Goal: Task Accomplishment & Management: Use online tool/utility

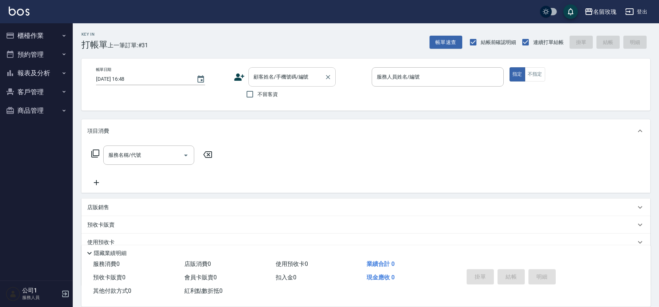
click at [278, 71] on div "顧客姓名/手機號碼/編號 顧客姓名/手機號碼/編號" at bounding box center [291, 76] width 87 height 19
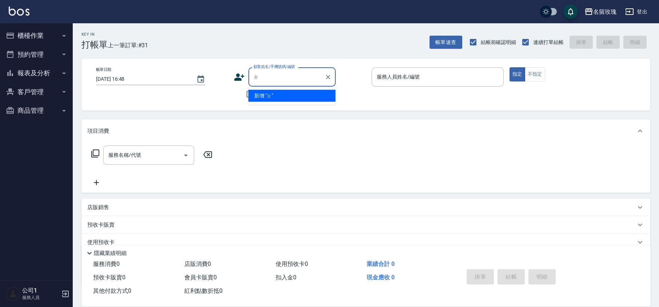
type input "至"
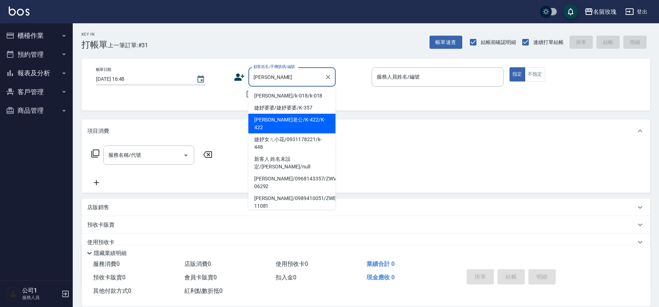
click at [284, 120] on li "[PERSON_NAME]老公/K-422/K-422" at bounding box center [291, 124] width 87 height 20
type input "[PERSON_NAME]老公/K-422/K-422"
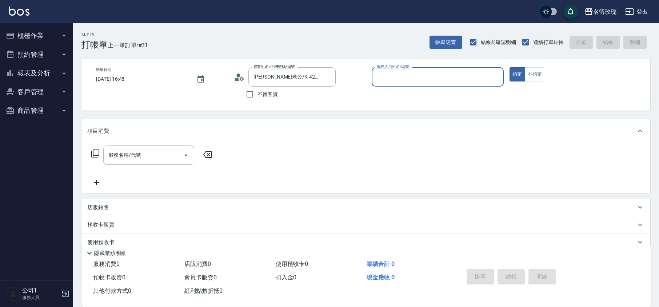
type input "KELLY-5"
click at [148, 164] on div "服務名稱/代號" at bounding box center [148, 154] width 91 height 19
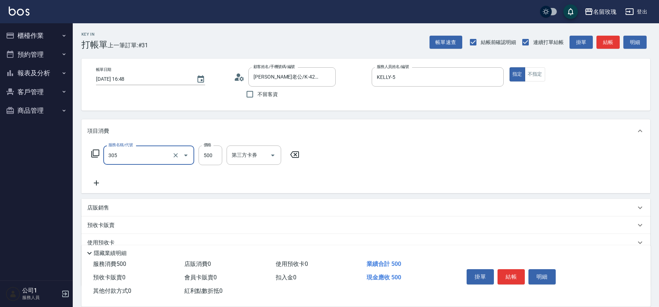
type input "剪髮(305)"
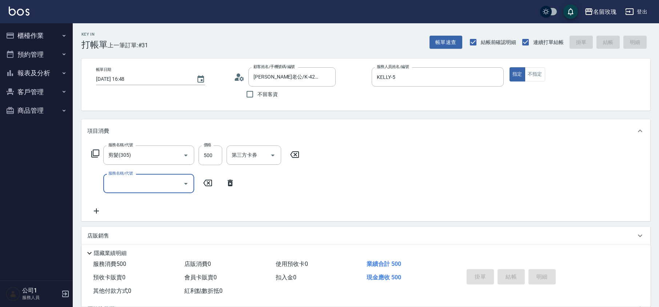
type input "[DATE] 18:07"
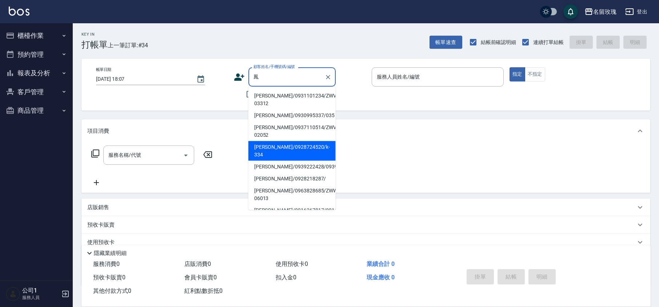
click at [296, 143] on li "[PERSON_NAME]/0928724520/k-334" at bounding box center [291, 151] width 87 height 20
type input "[PERSON_NAME]/0928724520/k-334"
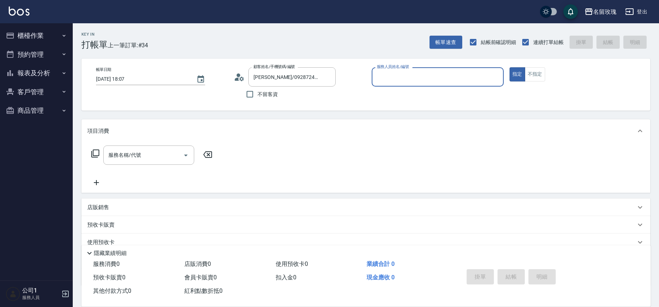
type input "KELLY-5"
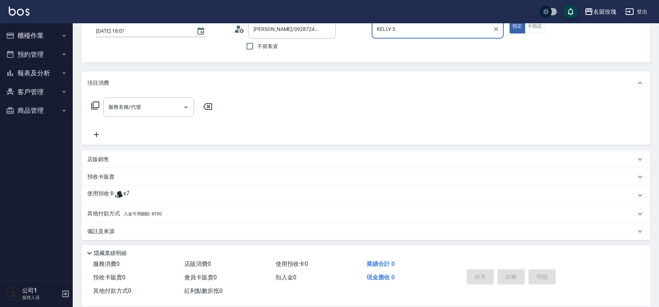
scroll to position [49, 0]
drag, startPoint x: 128, startPoint y: 189, endPoint x: 131, endPoint y: 192, distance: 4.1
click at [128, 190] on span "x7" at bounding box center [126, 193] width 6 height 11
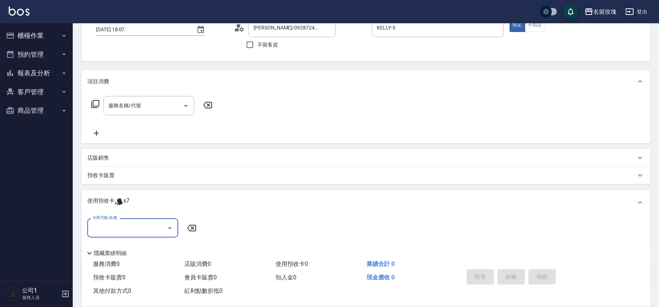
scroll to position [98, 0]
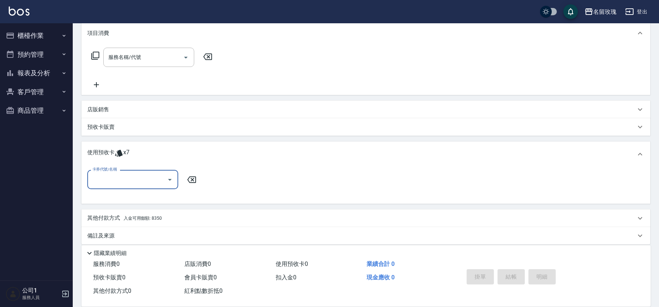
click at [171, 174] on button "Open" at bounding box center [170, 180] width 12 height 12
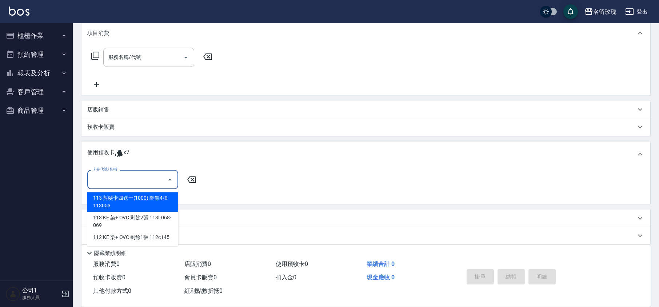
click at [140, 198] on div "113 剪髮卡四送一(1000) 剩餘4張 113053" at bounding box center [132, 202] width 91 height 20
type input "113 剪髮卡四送一(1000) 113053"
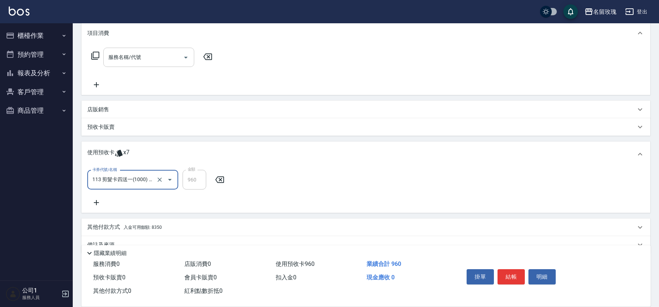
click at [150, 51] on input "服務名稱/代號" at bounding box center [142, 57] width 73 height 13
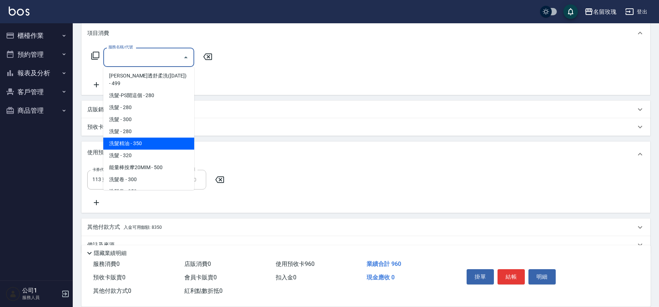
click at [161, 140] on span "洗髮精油 - 350" at bounding box center [148, 143] width 91 height 12
type input "洗髮精油(206)"
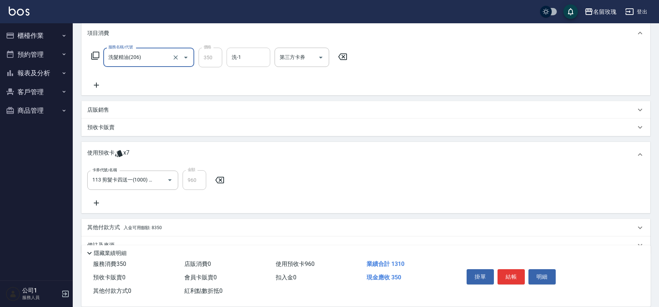
click at [247, 60] on input "洗-1" at bounding box center [248, 57] width 37 height 13
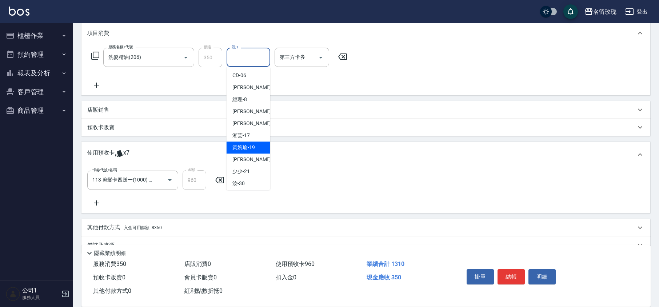
scroll to position [143, 0]
click at [250, 140] on div "汝 -30" at bounding box center [248, 145] width 44 height 12
type input "汝-30"
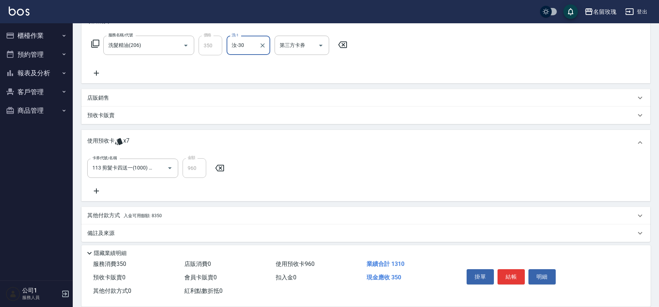
scroll to position [113, 0]
click at [105, 205] on div "其他付款方式 入金可用餘額: 8350" at bounding box center [365, 212] width 568 height 17
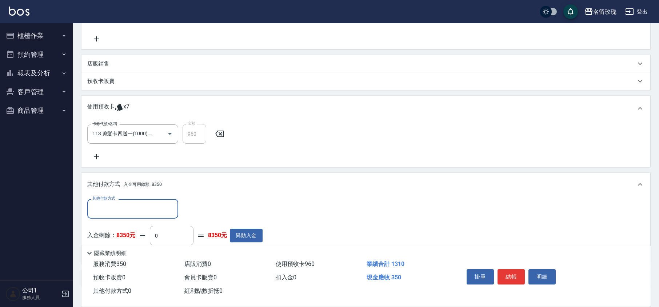
scroll to position [0, 0]
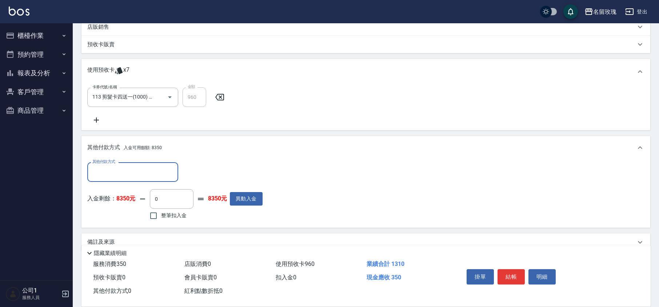
click at [172, 214] on span "整筆扣入金" at bounding box center [173, 216] width 25 height 8
click at [161, 214] on input "整筆扣入金" at bounding box center [153, 215] width 15 height 15
checkbox input "true"
type input "350"
click at [221, 215] on div "入金剩餘： 8350元 350 ​ 整筆扣入金 8000元 異動入金" at bounding box center [174, 205] width 175 height 33
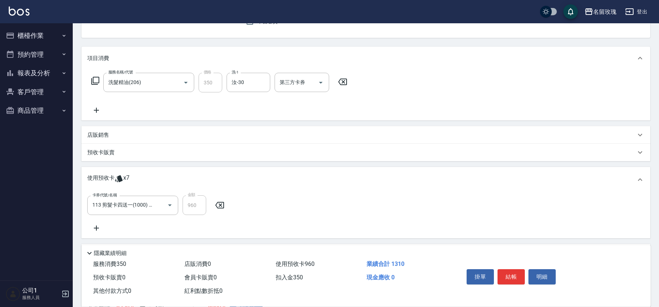
scroll to position [145, 0]
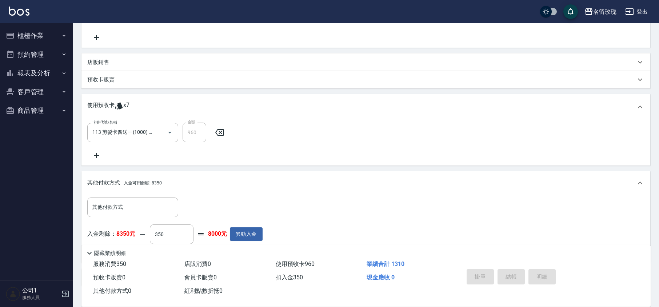
type input "[DATE] 18:12"
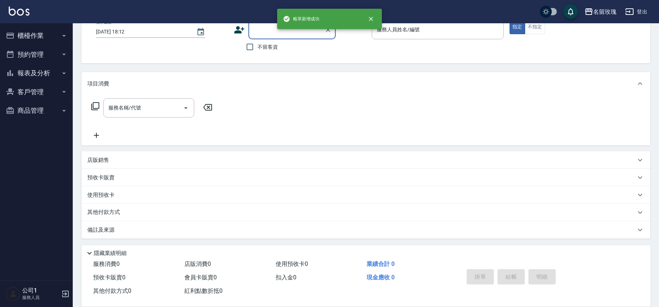
scroll to position [0, 0]
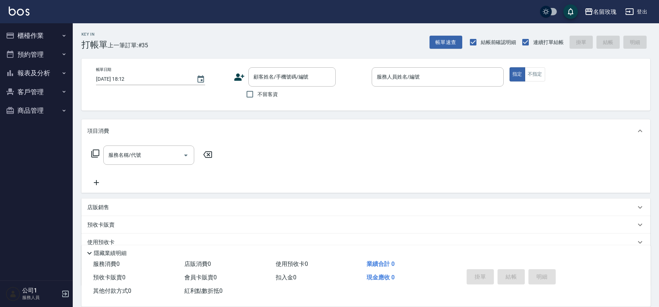
click at [211, 28] on div "Key In 打帳單 上一筆訂單:#35 帳單速查 結帳前確認明細 連續打單結帳 掛單 結帳 明細" at bounding box center [361, 36] width 577 height 27
click at [34, 71] on button "報表及分析" at bounding box center [36, 73] width 67 height 19
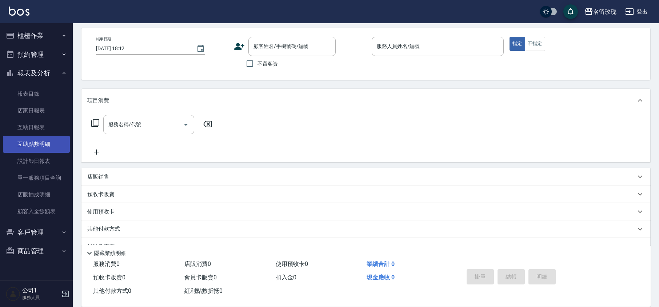
scroll to position [47, 0]
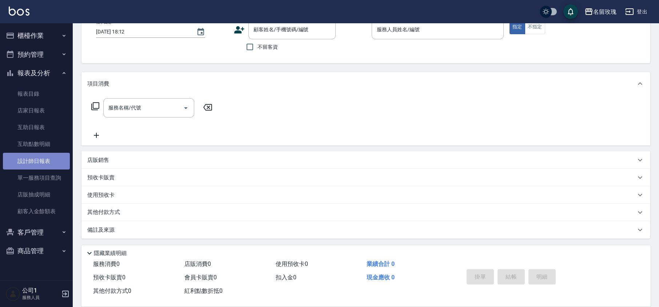
click at [43, 158] on link "設計師日報表" at bounding box center [36, 161] width 67 height 17
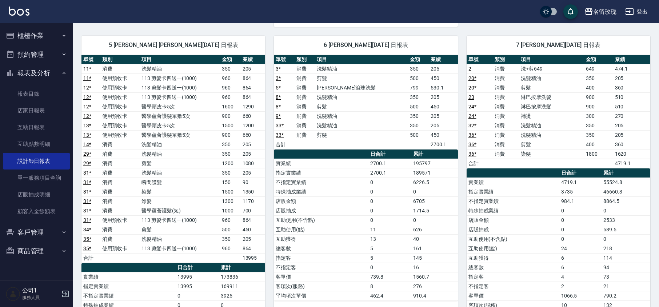
scroll to position [339, 0]
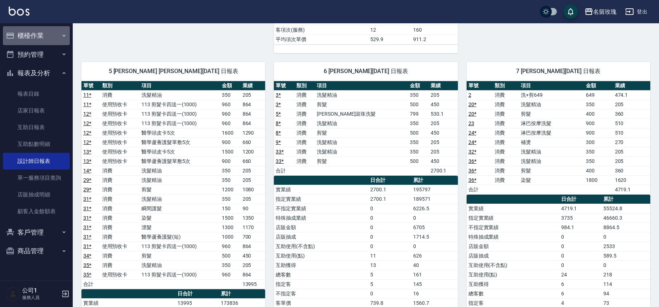
click at [28, 43] on button "櫃檯作業" at bounding box center [36, 35] width 67 height 19
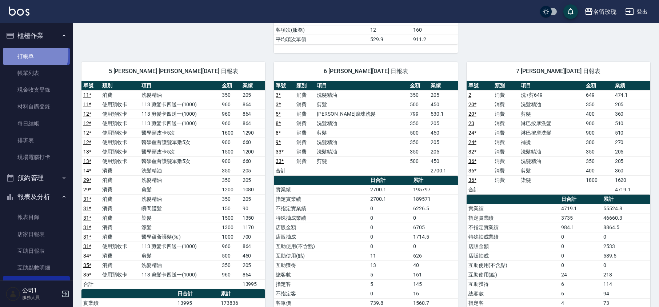
click at [27, 54] on link "打帳單" at bounding box center [36, 56] width 67 height 17
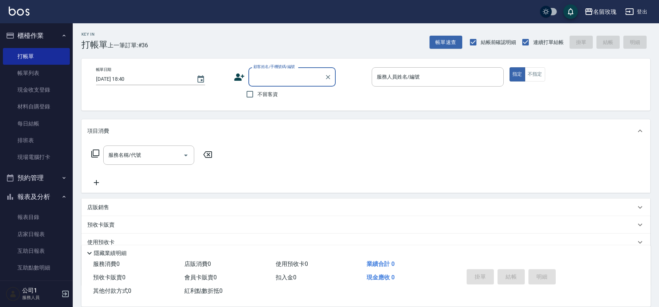
click at [262, 72] on input "顧客姓名/手機號碼/編號" at bounding box center [286, 77] width 70 height 13
type input "[PERSON_NAME]"
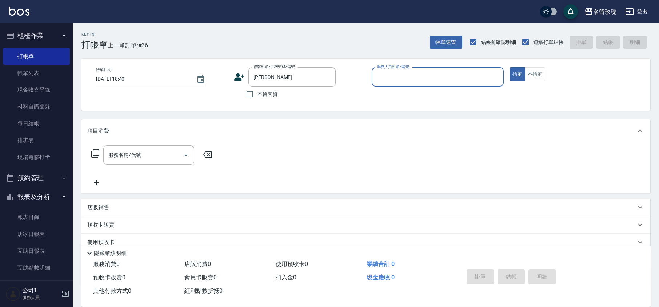
click at [509, 67] on button "指定" at bounding box center [517, 74] width 16 height 14
type button "true"
click at [327, 79] on icon "Clear" at bounding box center [327, 76] width 7 height 7
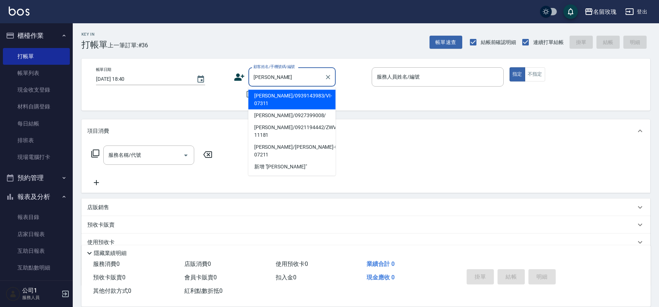
click at [286, 95] on li "[PERSON_NAME]/0939143983/VI-07311" at bounding box center [291, 100] width 87 height 20
type input "[PERSON_NAME]/0939143983/VI-07311"
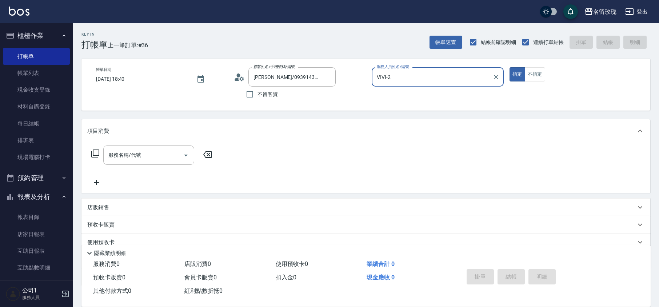
type input "VIVI-2"
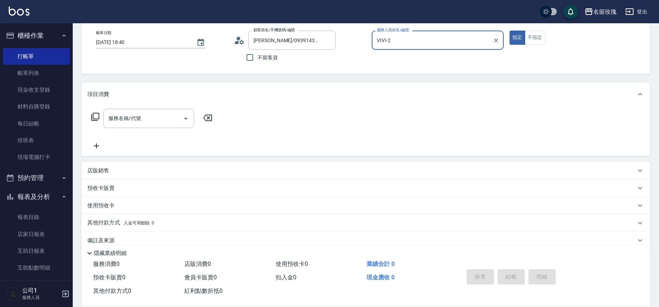
scroll to position [47, 0]
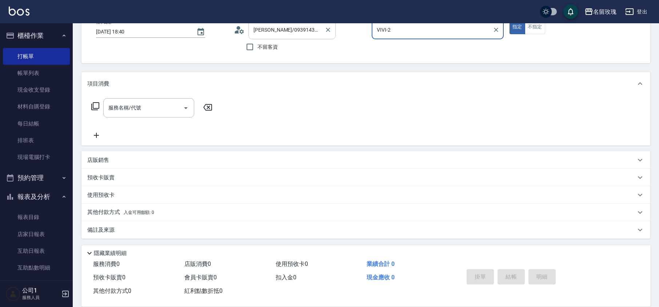
click at [271, 24] on input "[PERSON_NAME]/0939143983/VI-07311" at bounding box center [286, 29] width 70 height 13
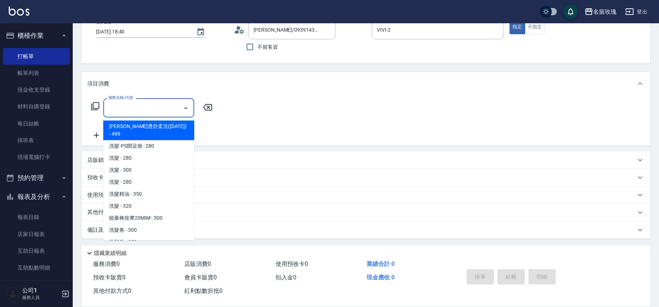
click at [110, 102] on div "服務名稱/代號 服務名稱/代號" at bounding box center [148, 107] width 91 height 19
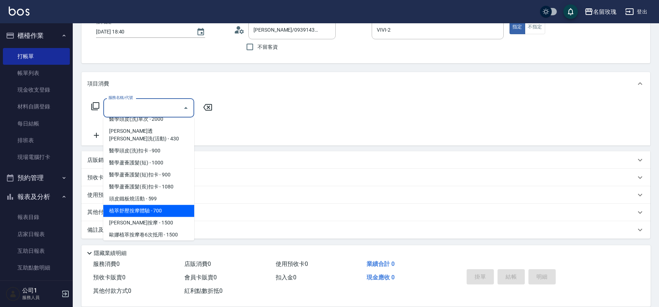
scroll to position [242, 0]
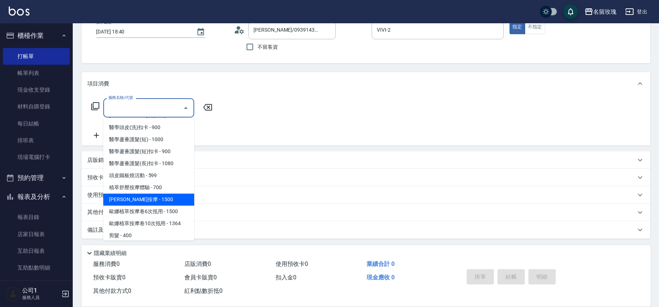
click at [165, 193] on span "[PERSON_NAME]按摩 - 1500" at bounding box center [148, 199] width 91 height 12
type input "[PERSON_NAME]按摩(242)"
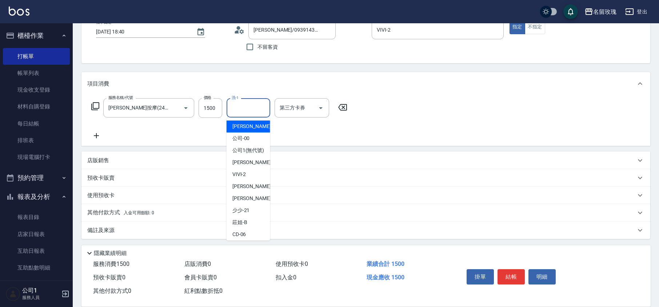
click at [245, 112] on input "洗-1" at bounding box center [248, 107] width 37 height 13
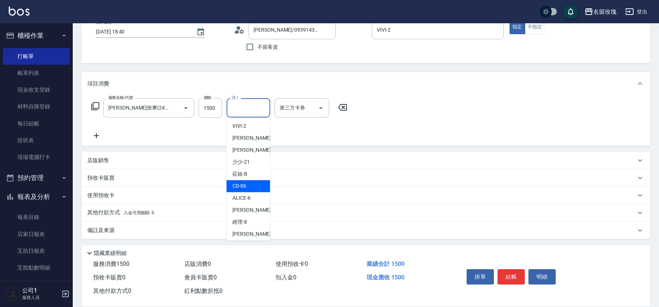
scroll to position [97, 0]
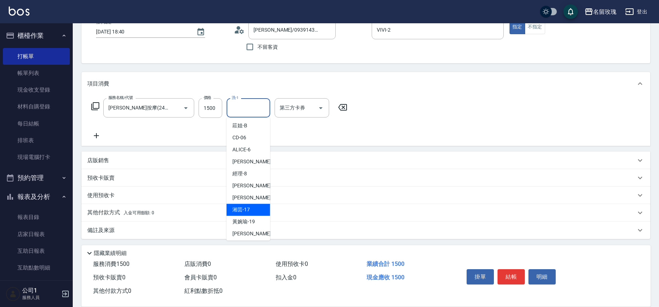
click at [246, 213] on span "湘芸 -17" at bounding box center [240, 210] width 17 height 8
type input "湘芸-17"
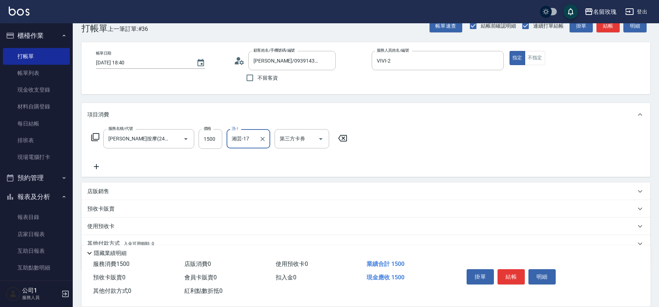
scroll to position [0, 0]
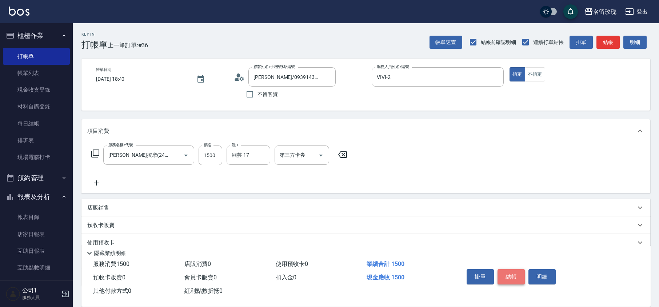
click at [513, 278] on button "結帳" at bounding box center [510, 276] width 27 height 15
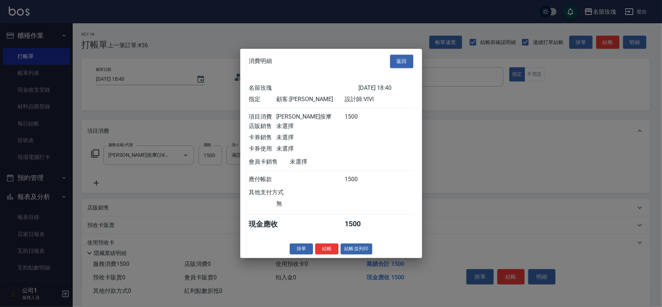
click at [406, 56] on button "返回" at bounding box center [401, 61] width 23 height 13
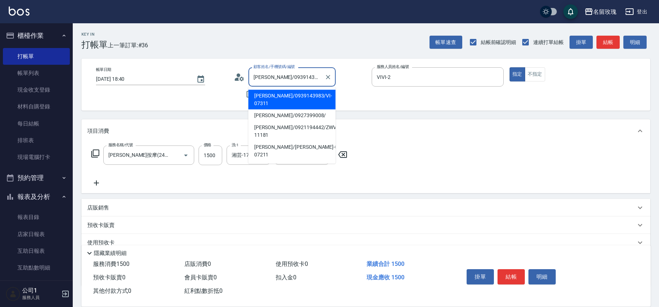
click at [307, 74] on input "[PERSON_NAME]/0939143983/VI-07311" at bounding box center [286, 77] width 70 height 13
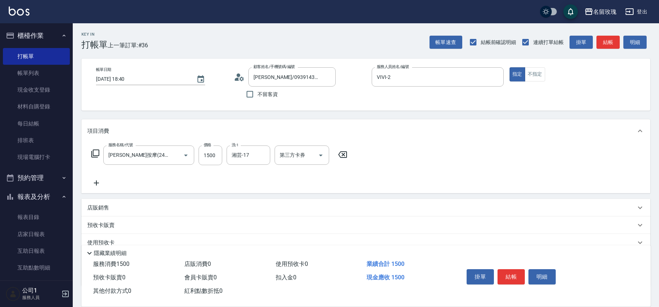
click at [381, 98] on div "帳單日期 [DATE] 18:40 顧客姓名/手機號碼/編號 [PERSON_NAME]/0939143983/VI-07311 顧客姓名/手機號碼/編號 不…" at bounding box center [365, 84] width 551 height 35
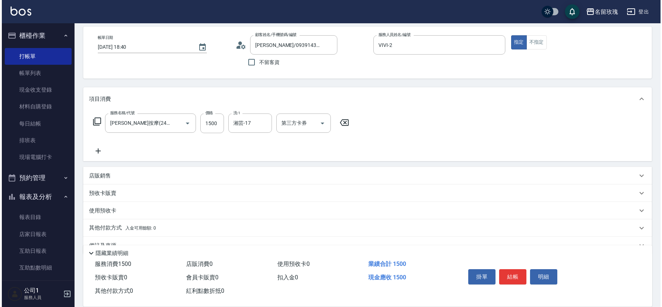
scroll to position [47, 0]
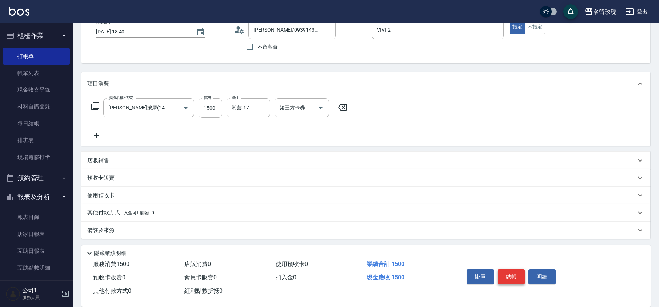
click at [521, 279] on button "結帳" at bounding box center [510, 276] width 27 height 15
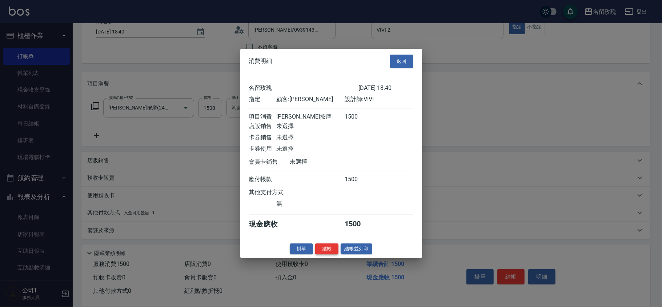
click at [329, 250] on button "結帳" at bounding box center [326, 248] width 23 height 11
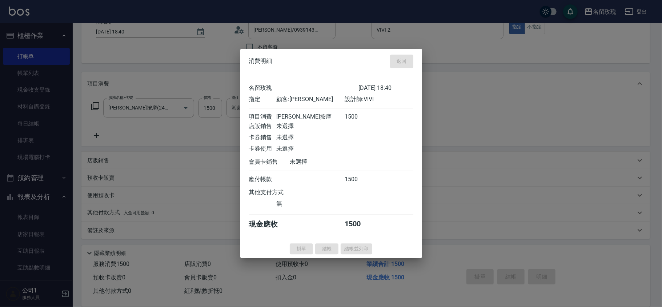
type input "[DATE] 19:11"
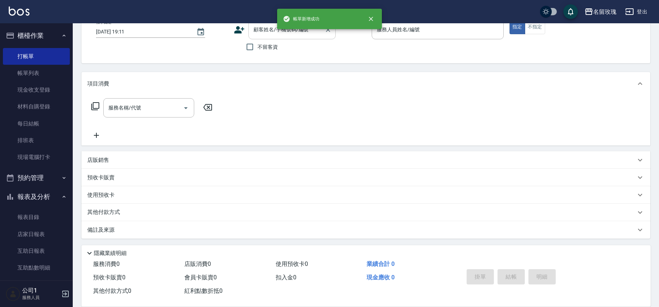
click at [265, 25] on div "顧客姓名/手機號碼/編號 顧客姓名/手機號碼/編號" at bounding box center [291, 29] width 87 height 19
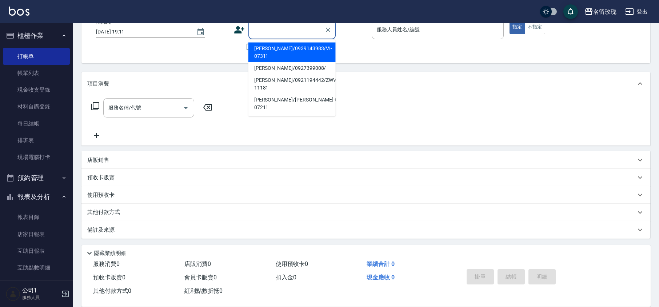
click at [270, 49] on li "[PERSON_NAME]/0939143983/VI-07311" at bounding box center [291, 53] width 87 height 20
type input "[PERSON_NAME]/0939143983/VI-07311"
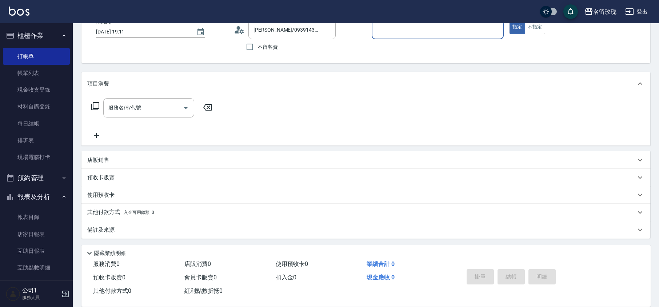
type input "VIVI-2"
click at [243, 32] on icon at bounding box center [239, 29] width 11 height 11
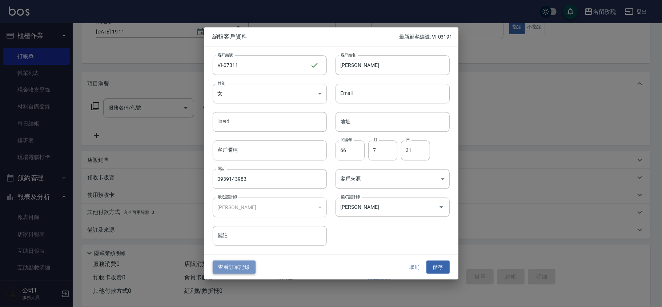
click at [240, 264] on button "查看訂單記錄" at bounding box center [234, 266] width 43 height 13
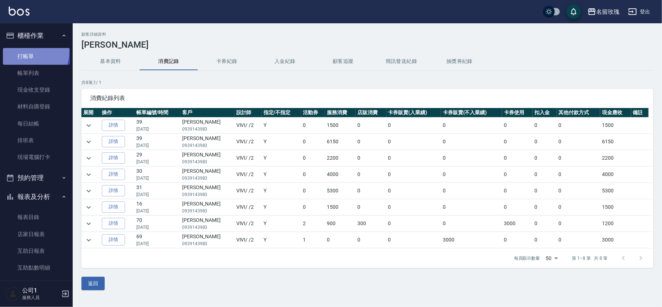
click at [28, 51] on link "打帳單" at bounding box center [36, 56] width 67 height 17
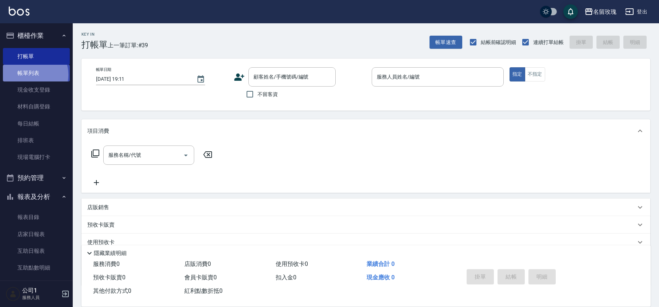
click at [32, 75] on link "帳單列表" at bounding box center [36, 73] width 67 height 17
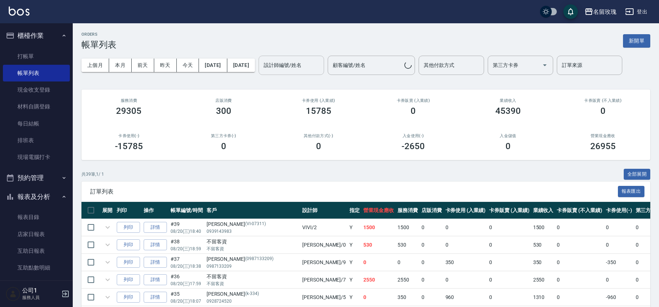
click at [304, 70] on input "設計師編號/姓名" at bounding box center [291, 65] width 59 height 13
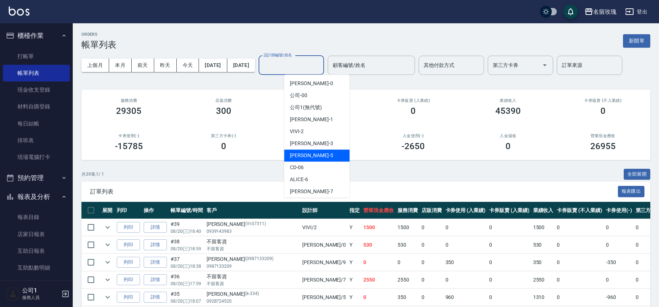
click at [311, 150] on div "[PERSON_NAME] -5" at bounding box center [316, 155] width 65 height 12
type input "KELLY-5"
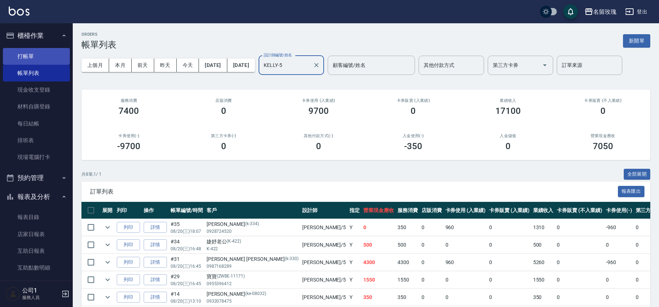
click at [38, 52] on link "打帳單" at bounding box center [36, 56] width 67 height 17
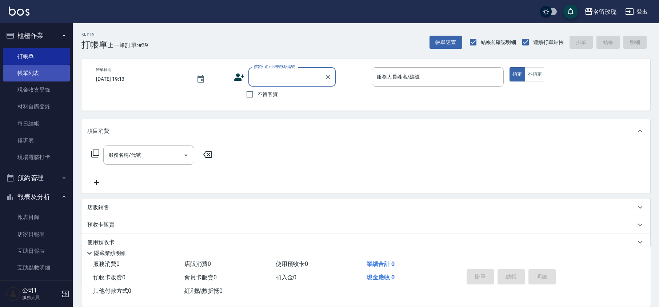
click at [18, 71] on link "帳單列表" at bounding box center [36, 73] width 67 height 17
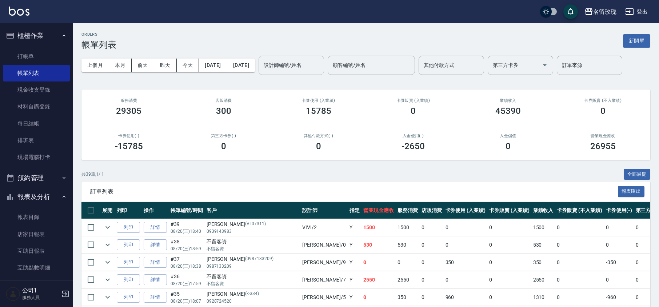
click at [298, 64] on input "設計師編號/姓名" at bounding box center [291, 65] width 59 height 13
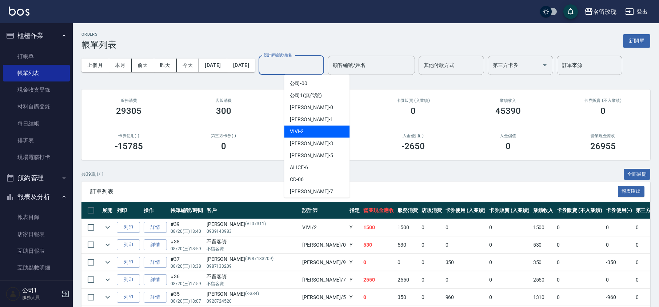
click at [320, 134] on div "VIVI -2" at bounding box center [316, 131] width 65 height 12
type input "VIVI-2"
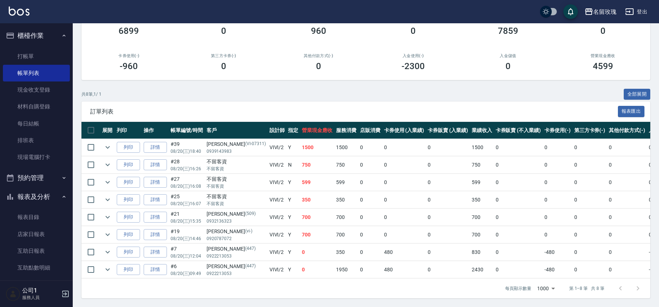
scroll to position [89, 0]
click at [106, 195] on icon "expand row" at bounding box center [107, 199] width 9 height 9
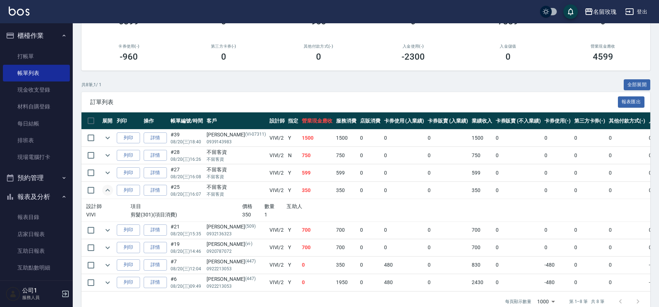
click at [107, 191] on icon "expand row" at bounding box center [107, 190] width 9 height 9
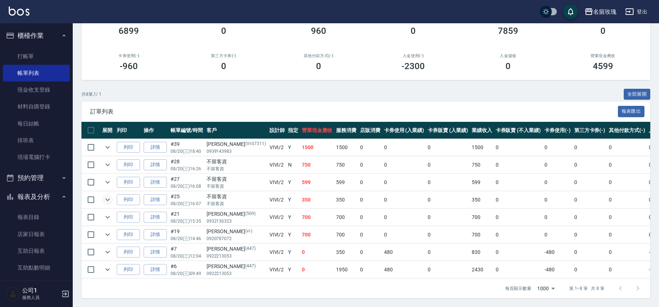
click at [107, 198] on icon "expand row" at bounding box center [107, 199] width 4 height 3
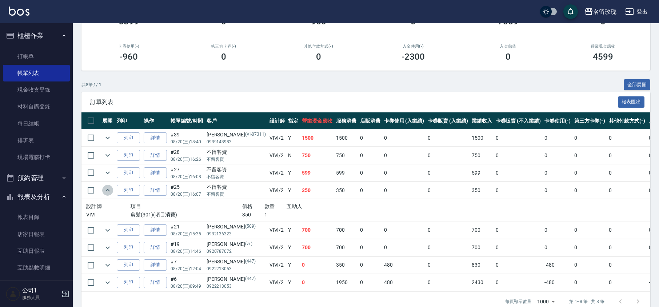
click at [107, 191] on icon "expand row" at bounding box center [107, 190] width 9 height 9
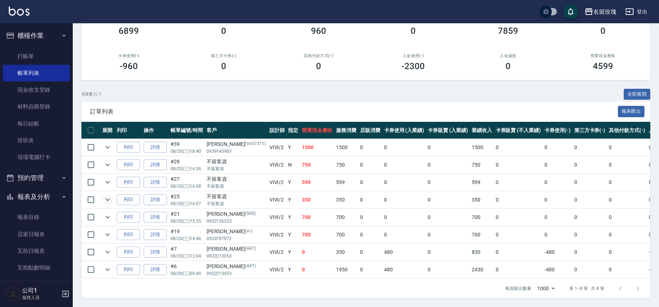
click at [102, 174] on td at bounding box center [107, 182] width 15 height 17
click at [105, 178] on icon "expand row" at bounding box center [107, 182] width 9 height 9
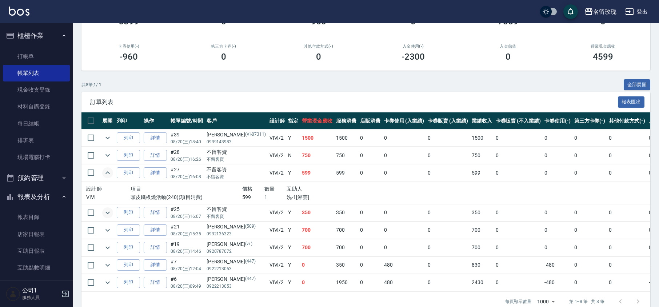
click at [105, 173] on icon "expand row" at bounding box center [107, 172] width 9 height 9
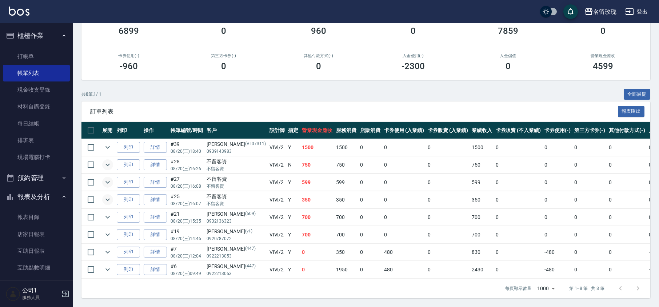
click at [108, 160] on icon "expand row" at bounding box center [107, 164] width 9 height 9
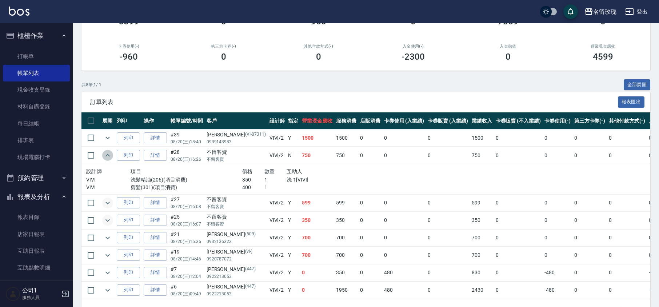
click at [108, 156] on icon "expand row" at bounding box center [107, 155] width 9 height 9
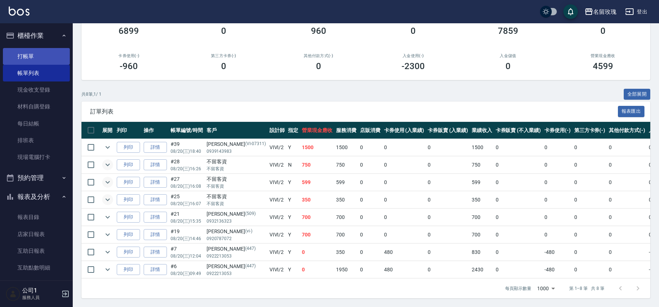
click at [32, 53] on link "打帳單" at bounding box center [36, 56] width 67 height 17
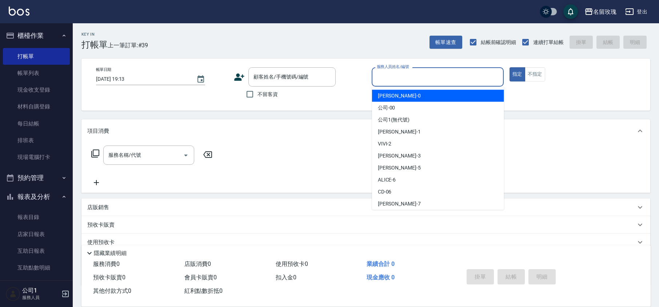
click at [416, 78] on input "服務人員姓名/編號" at bounding box center [437, 77] width 125 height 13
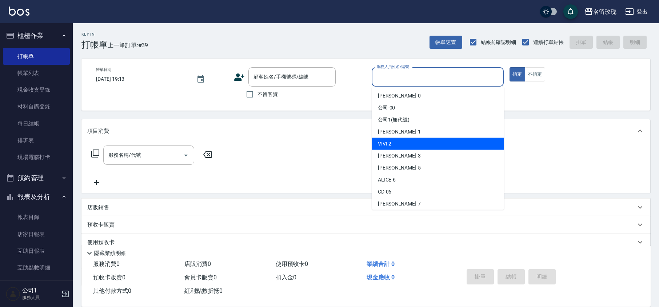
click at [394, 140] on div "VIVI -2" at bounding box center [438, 144] width 132 height 12
type input "VIVI-2"
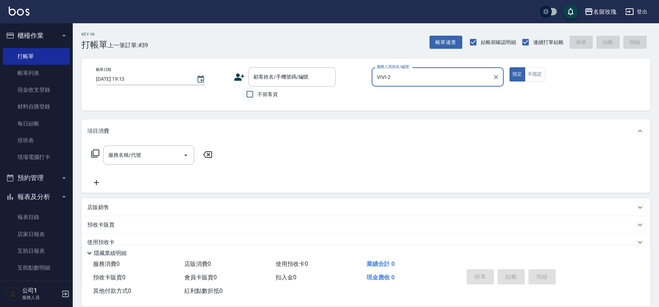
click at [252, 93] on input "不留客資" at bounding box center [249, 93] width 15 height 15
checkbox input "true"
click at [124, 150] on div "服務名稱/代號 服務名稱/代號" at bounding box center [148, 154] width 91 height 19
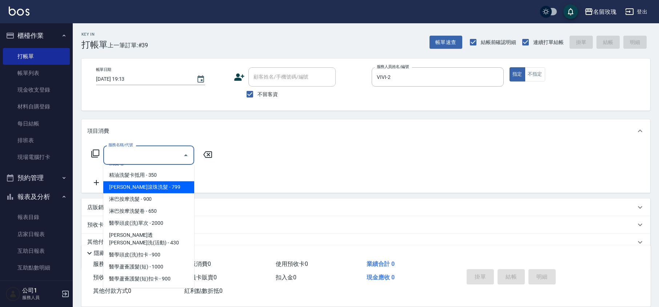
scroll to position [145, 0]
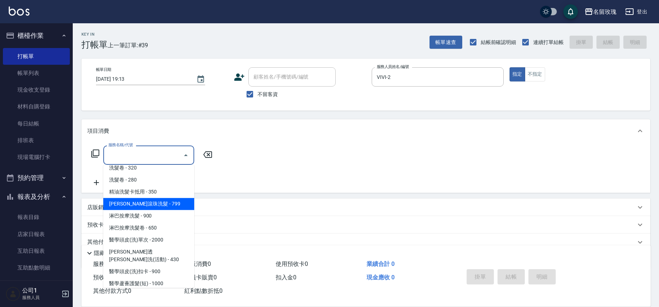
click at [163, 198] on span "[PERSON_NAME]滾珠洗髮 - 799" at bounding box center [148, 204] width 91 height 12
type input "[PERSON_NAME]滾珠洗髮(224)"
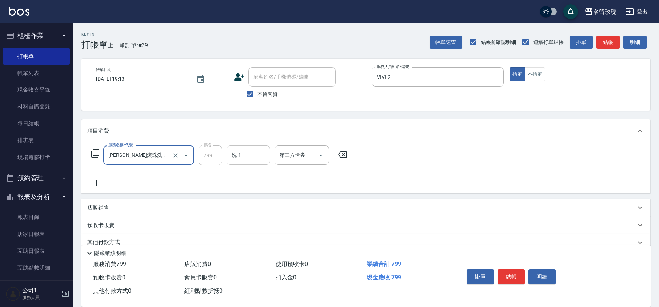
click at [243, 154] on input "洗-1" at bounding box center [248, 155] width 37 height 13
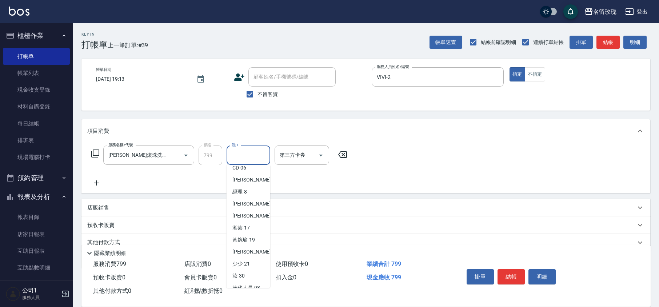
scroll to position [143, 0]
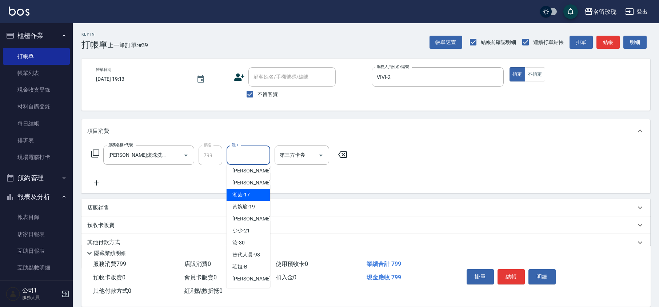
click at [247, 198] on div "湘芸 -17" at bounding box center [248, 195] width 44 height 12
type input "湘芸-17"
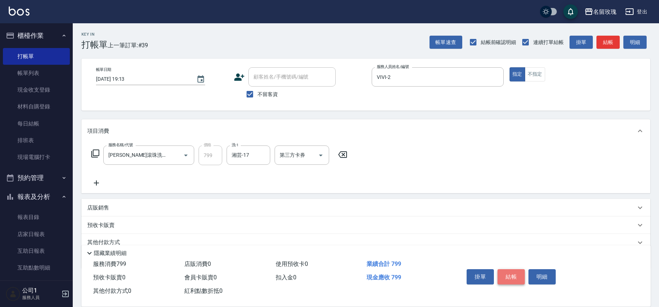
click at [519, 271] on button "結帳" at bounding box center [510, 276] width 27 height 15
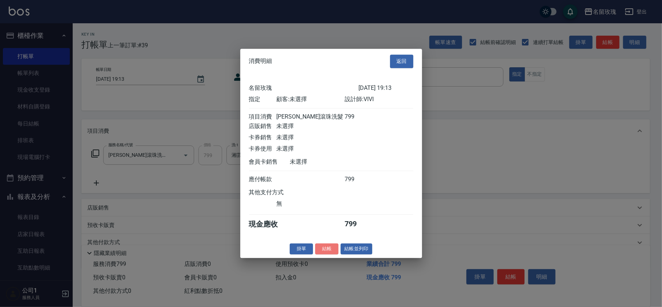
click at [326, 252] on button "結帳" at bounding box center [326, 248] width 23 height 11
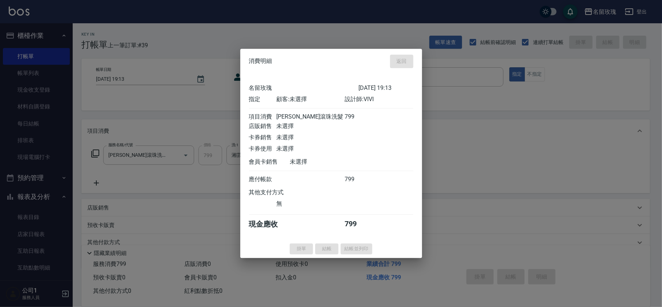
type input "[DATE] 19:14"
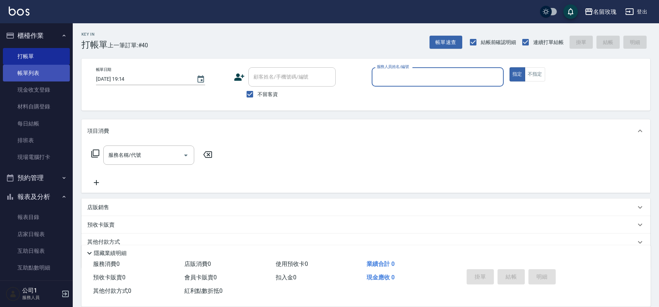
click at [22, 72] on link "帳單列表" at bounding box center [36, 73] width 67 height 17
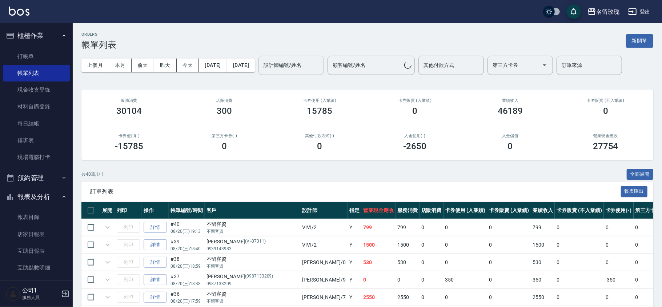
click at [304, 65] on div "設計師編號/姓名 設計師編號/姓名" at bounding box center [290, 65] width 65 height 19
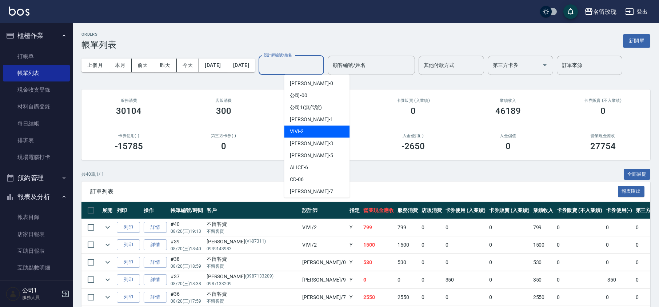
click at [307, 129] on div "VIVI -2" at bounding box center [316, 131] width 65 height 12
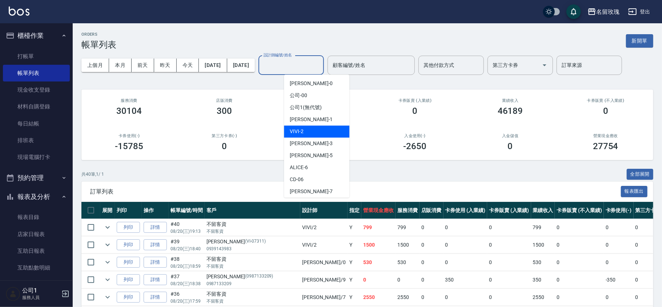
type input "VIVI-2"
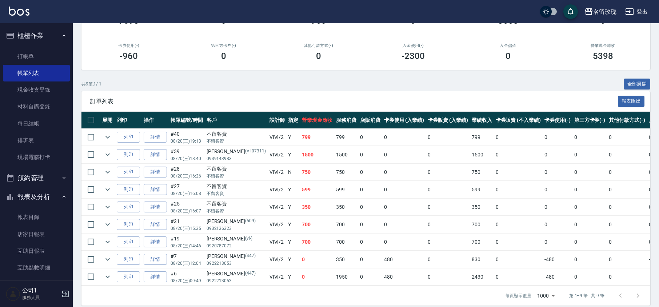
scroll to position [107, 0]
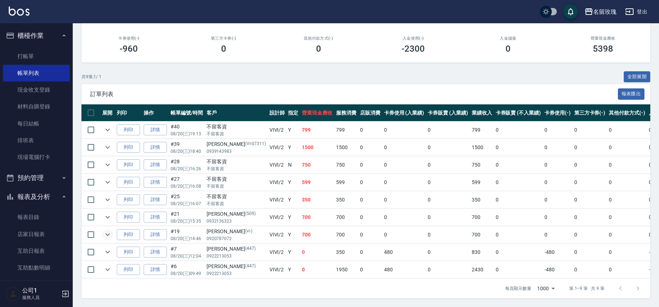
click at [110, 230] on icon "expand row" at bounding box center [107, 234] width 9 height 9
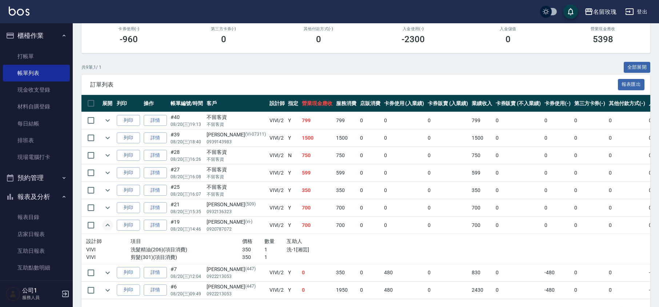
click at [109, 222] on icon "expand row" at bounding box center [107, 225] width 9 height 9
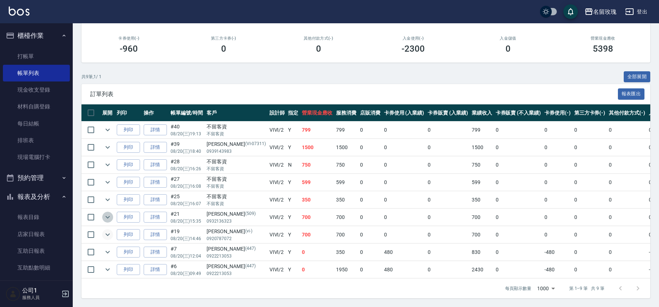
click at [105, 213] on icon "expand row" at bounding box center [107, 217] width 9 height 9
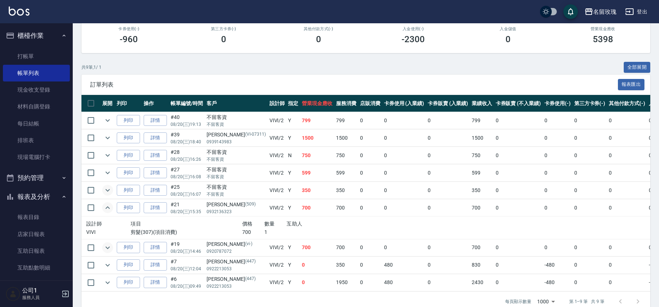
click at [109, 190] on icon "expand row" at bounding box center [107, 190] width 4 height 3
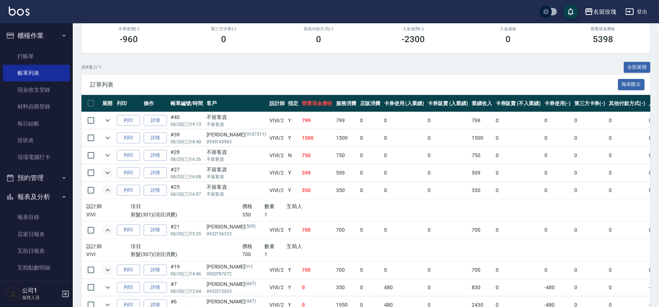
click at [105, 172] on icon "expand row" at bounding box center [107, 172] width 9 height 9
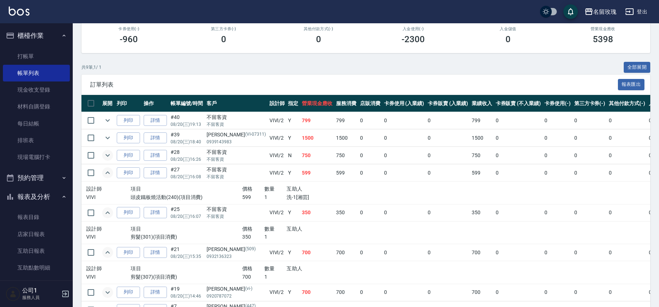
click at [108, 152] on icon "expand row" at bounding box center [107, 155] width 9 height 9
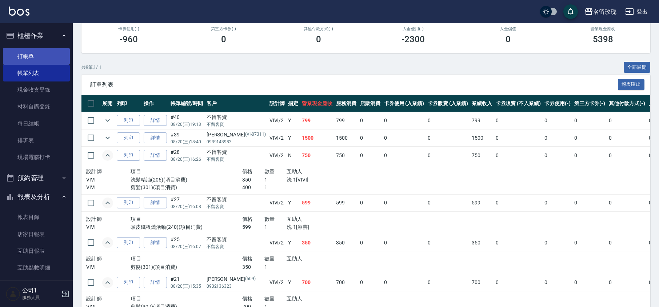
click at [25, 53] on link "打帳單" at bounding box center [36, 56] width 67 height 17
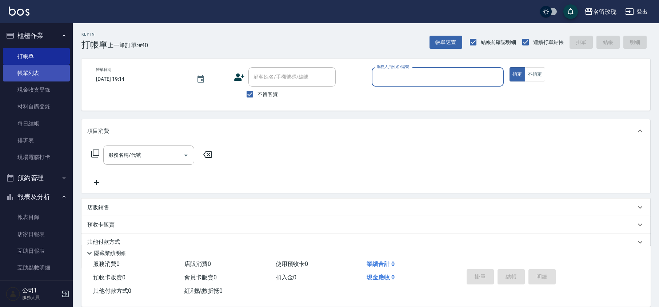
click at [48, 72] on link "帳單列表" at bounding box center [36, 73] width 67 height 17
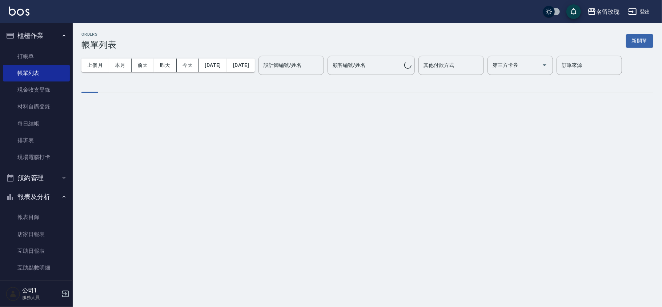
click at [313, 69] on div "設計師編號/姓名 設計師編號/姓名" at bounding box center [290, 65] width 65 height 19
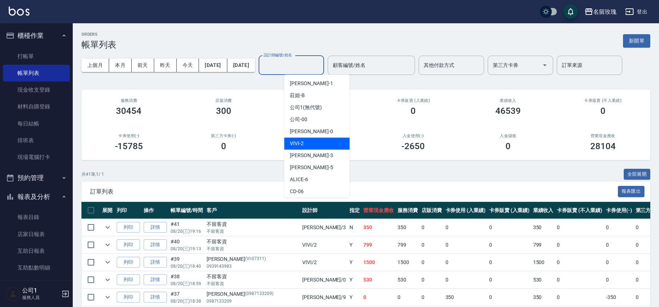
click at [307, 138] on div "VIVI -2" at bounding box center [316, 143] width 65 height 12
type input "VIVI-2"
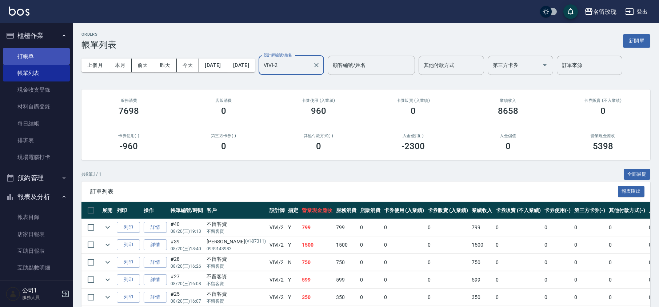
click at [30, 52] on link "打帳單" at bounding box center [36, 56] width 67 height 17
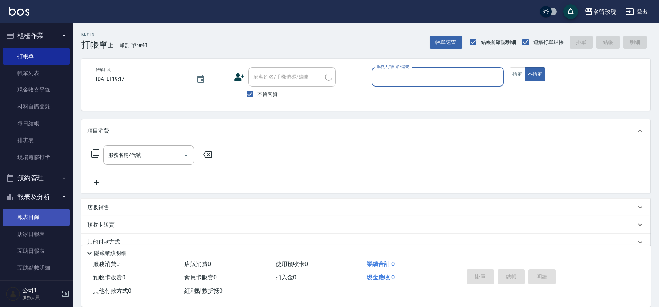
scroll to position [48, 0]
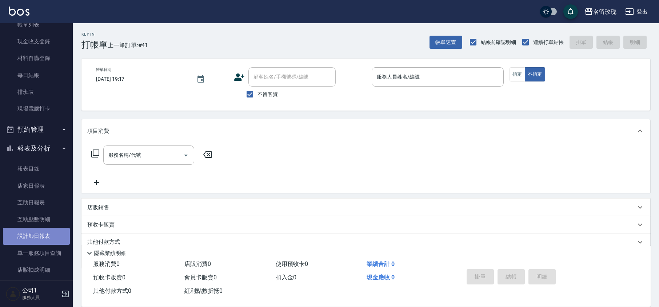
click at [48, 236] on link "設計師日報表" at bounding box center [36, 236] width 67 height 17
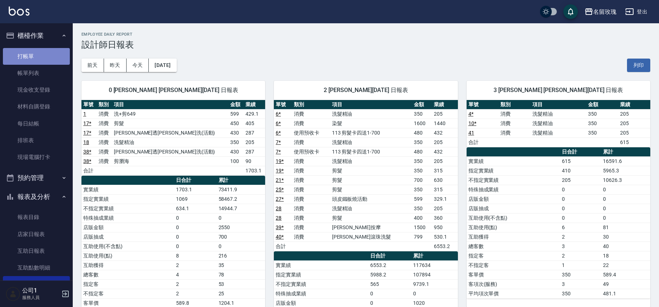
click at [57, 54] on link "打帳單" at bounding box center [36, 56] width 67 height 17
